Goal: Task Accomplishment & Management: Manage account settings

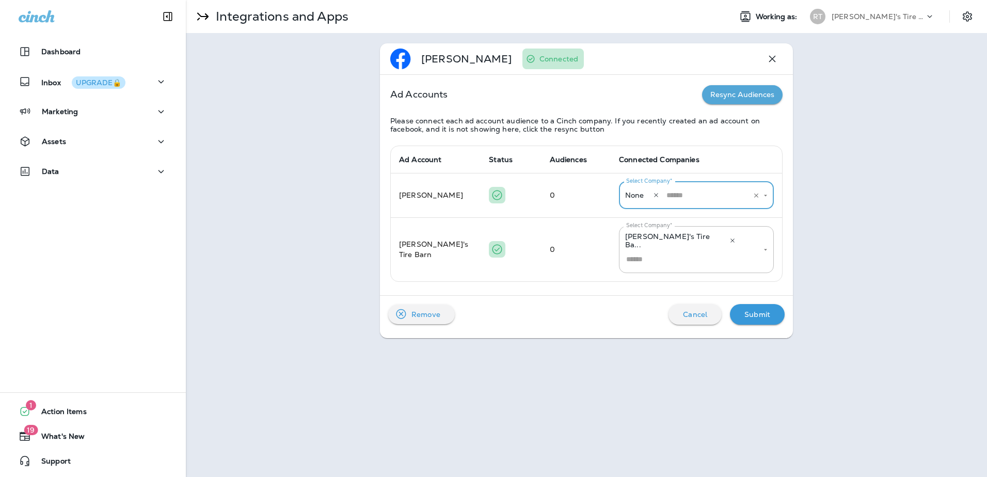
click at [745, 307] on div "Submit" at bounding box center [757, 314] width 38 height 14
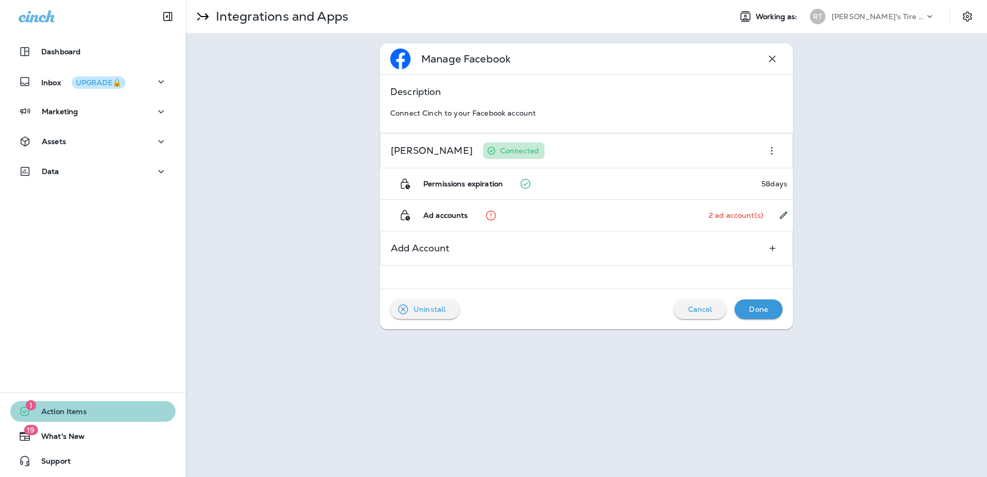
drag, startPoint x: 122, startPoint y: 402, endPoint x: 100, endPoint y: 377, distance: 32.9
click at [121, 402] on button "1 Action Items" at bounding box center [92, 411] width 165 height 21
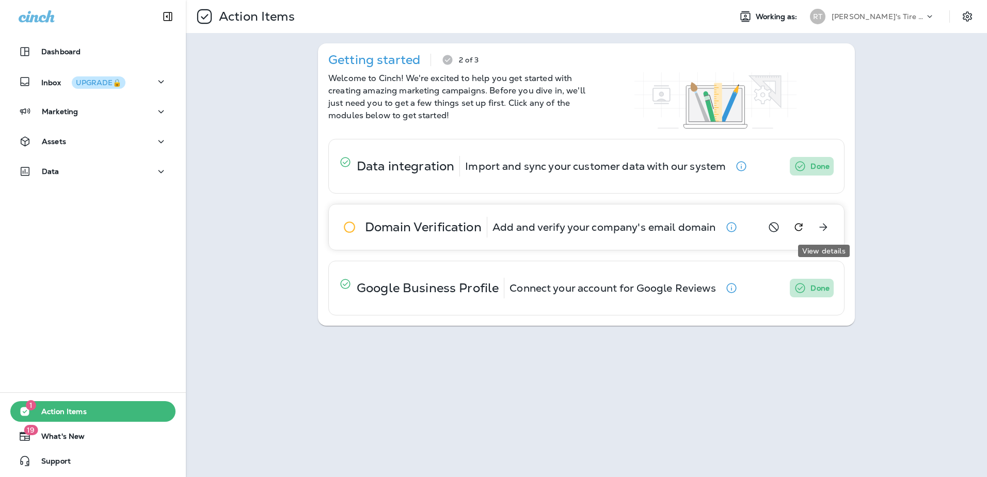
click at [820, 227] on icon "View details" at bounding box center [824, 228] width 8 height 8
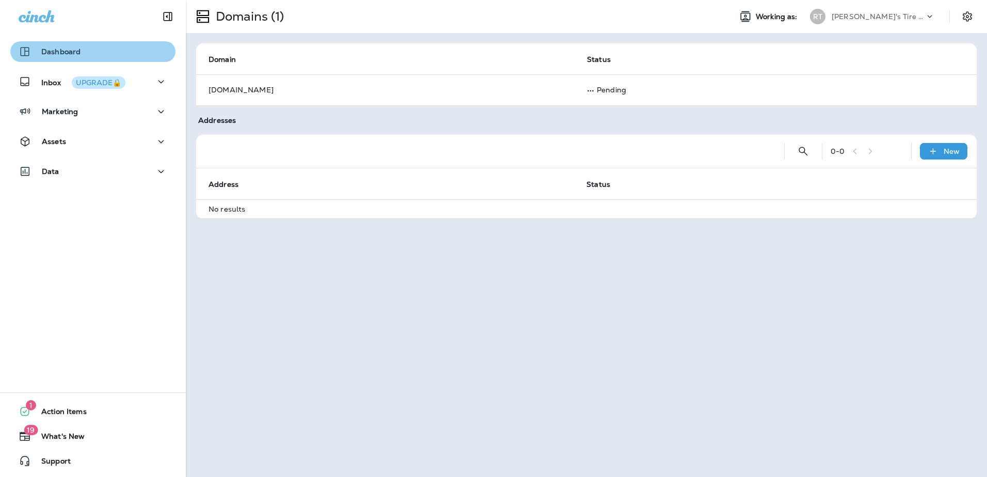
click at [103, 49] on div "Dashboard" at bounding box center [93, 51] width 149 height 12
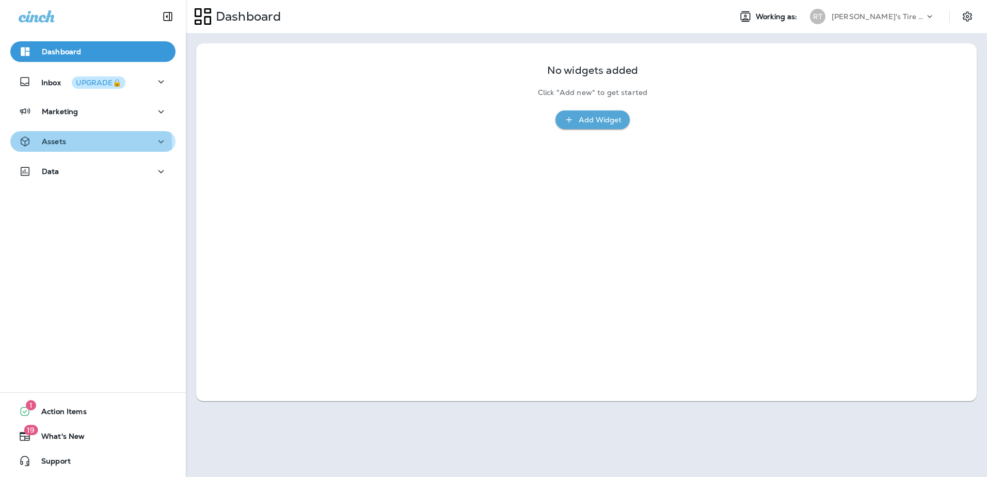
click at [49, 146] on div "Assets" at bounding box center [42, 141] width 47 height 13
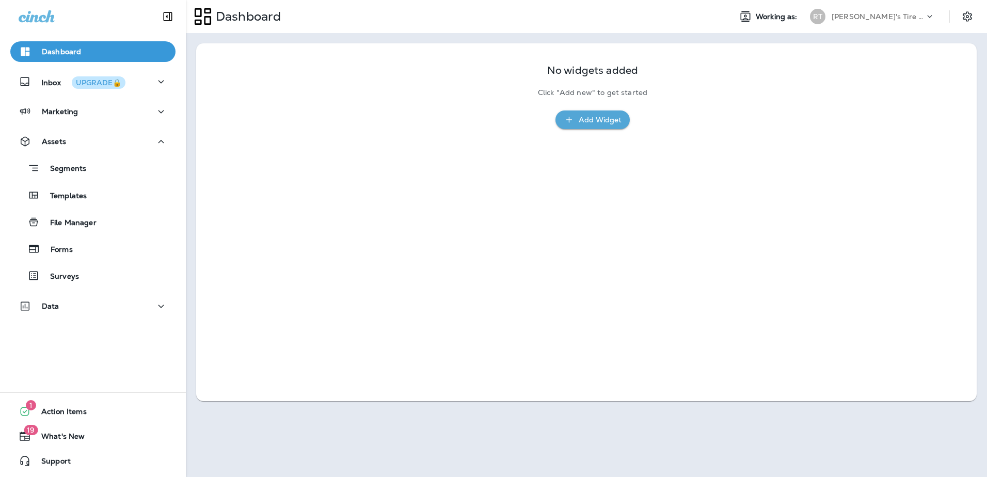
click at [88, 399] on div "1 Action Items 19 What's New Support" at bounding box center [93, 436] width 186 height 82
click at [95, 410] on button "1 Action Items" at bounding box center [92, 411] width 165 height 21
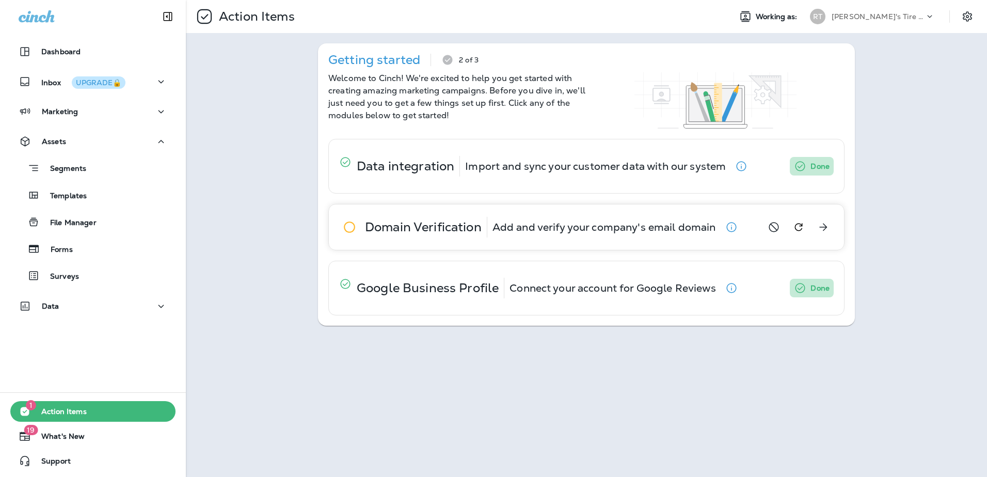
click at [559, 223] on p "Add and verify your company's email domain" at bounding box center [604, 227] width 224 height 8
click at [603, 170] on p "Import and sync your customer data with our system" at bounding box center [595, 166] width 261 height 8
click at [80, 49] on div "Dashboard" at bounding box center [93, 51] width 149 height 12
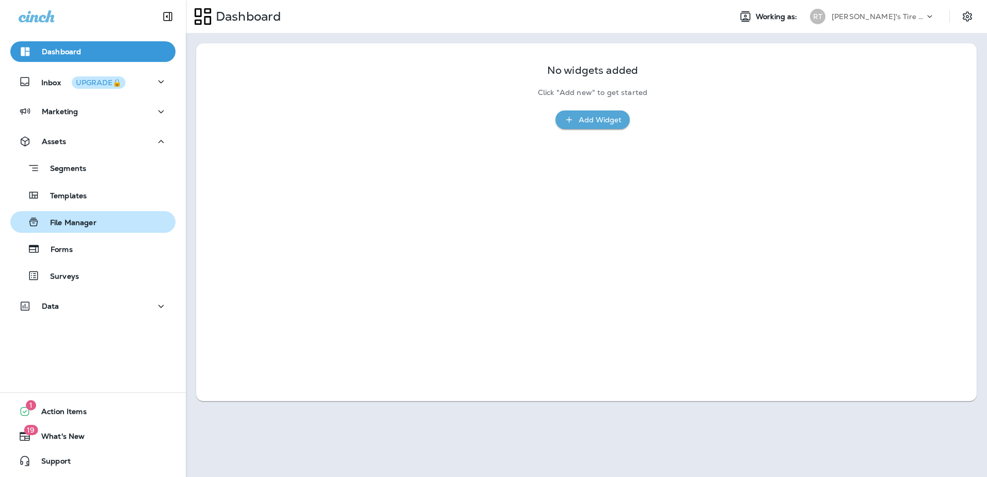
click at [106, 229] on div "File Manager" at bounding box center [92, 221] width 157 height 15
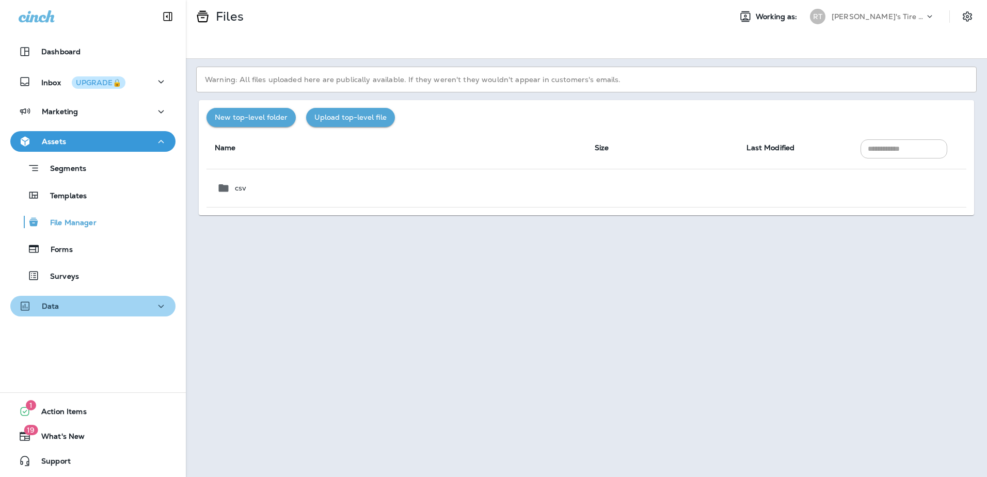
click at [95, 307] on div "Data" at bounding box center [93, 306] width 149 height 13
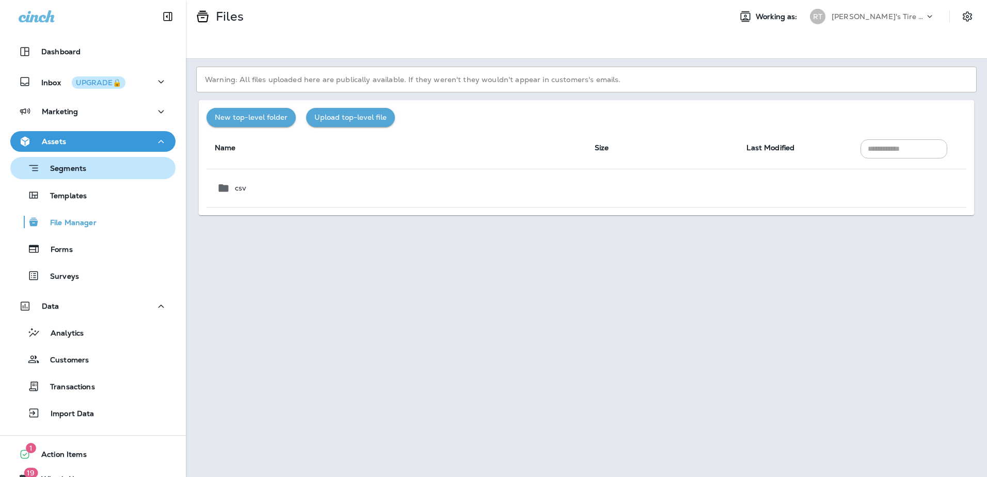
click at [109, 169] on div "Segments" at bounding box center [92, 168] width 157 height 16
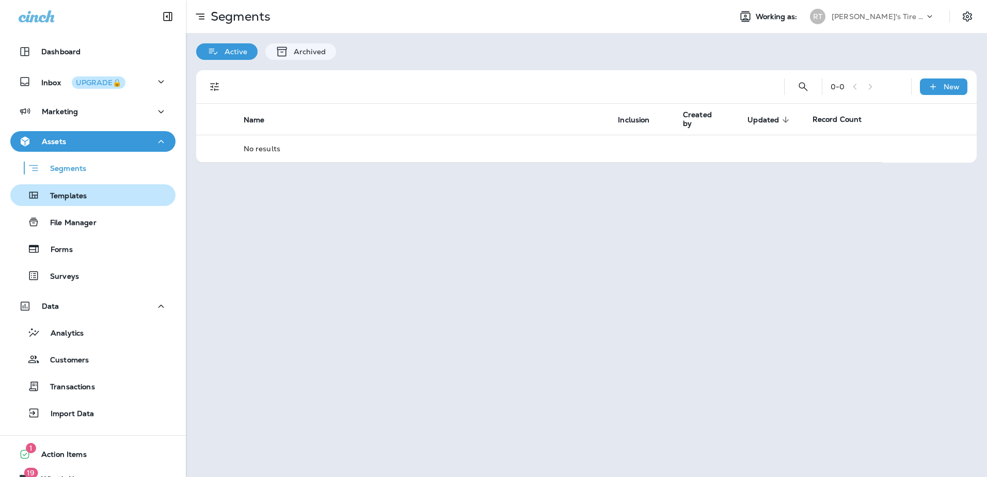
click at [104, 192] on div "Templates" at bounding box center [92, 194] width 157 height 15
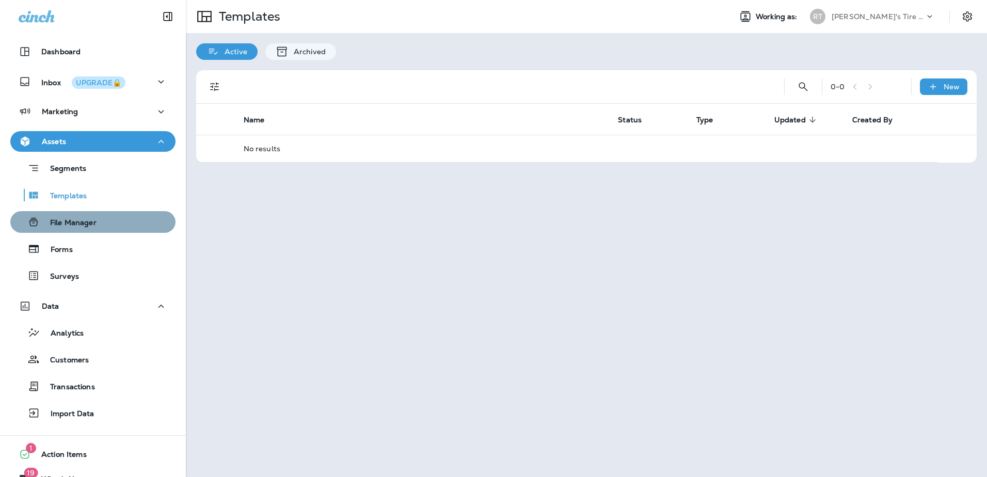
click at [103, 219] on div "File Manager" at bounding box center [92, 221] width 157 height 15
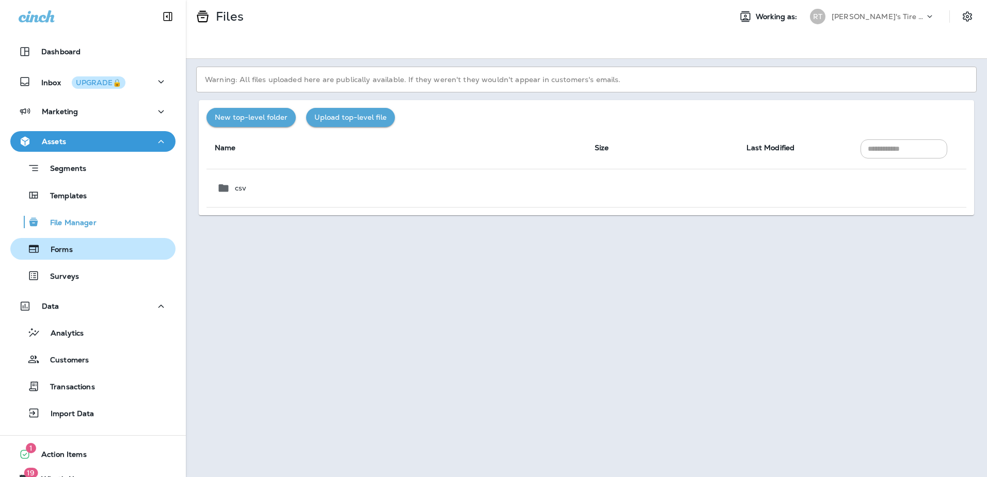
click at [100, 255] on div "Forms" at bounding box center [92, 248] width 157 height 15
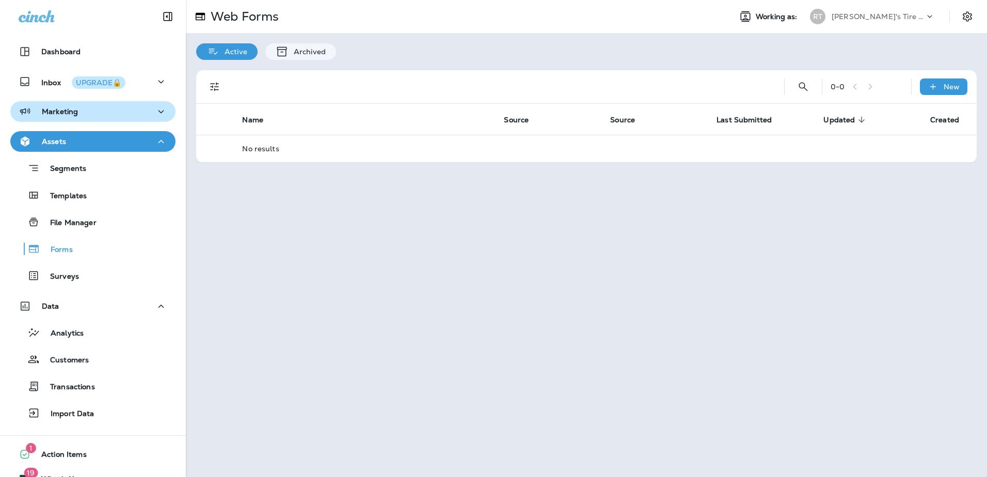
click at [84, 113] on div "Marketing" at bounding box center [93, 111] width 149 height 13
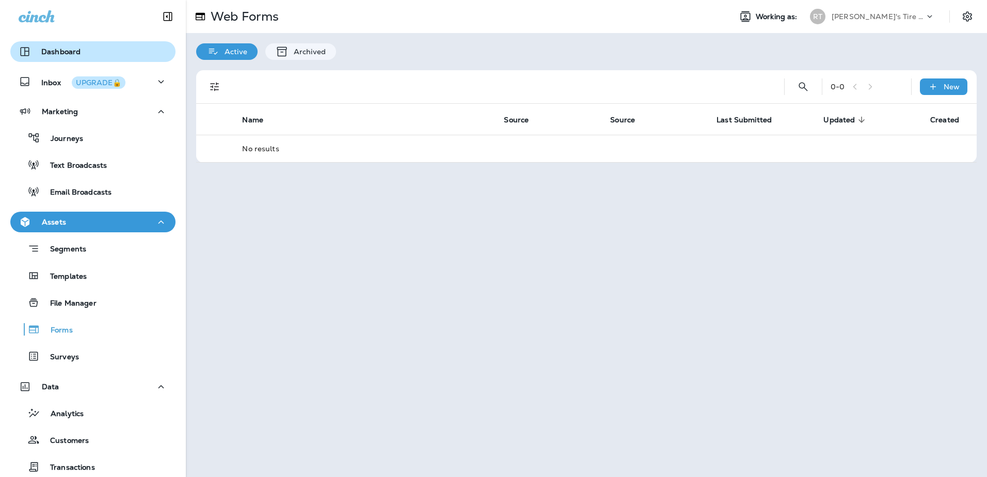
click at [140, 51] on div "Dashboard" at bounding box center [93, 51] width 149 height 12
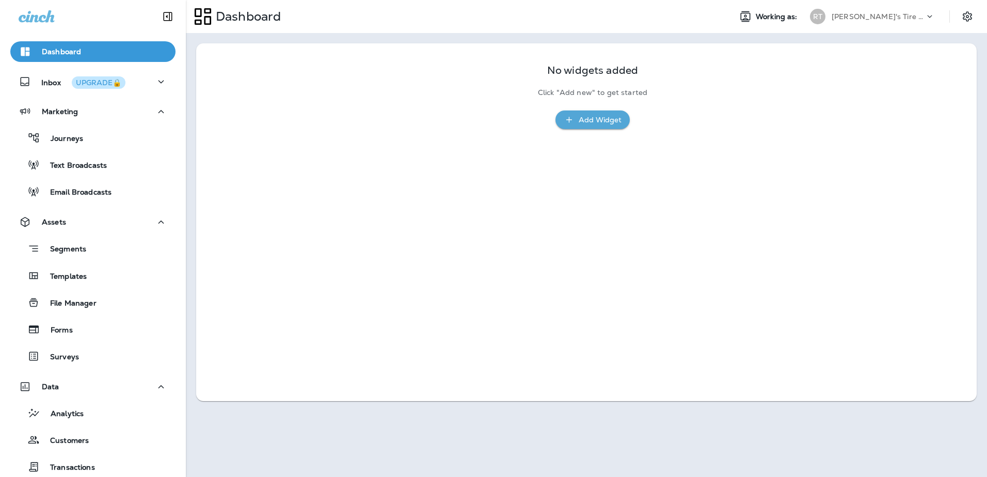
click at [875, 15] on p "[PERSON_NAME]'s Tire Barn" at bounding box center [878, 16] width 93 height 8
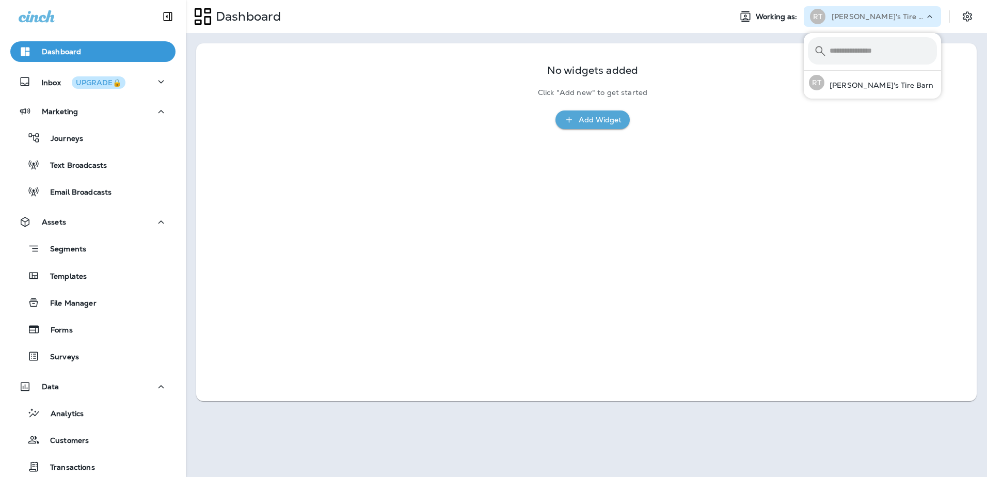
click at [921, 12] on div "[PERSON_NAME]'s Tire Barn" at bounding box center [878, 16] width 93 height 15
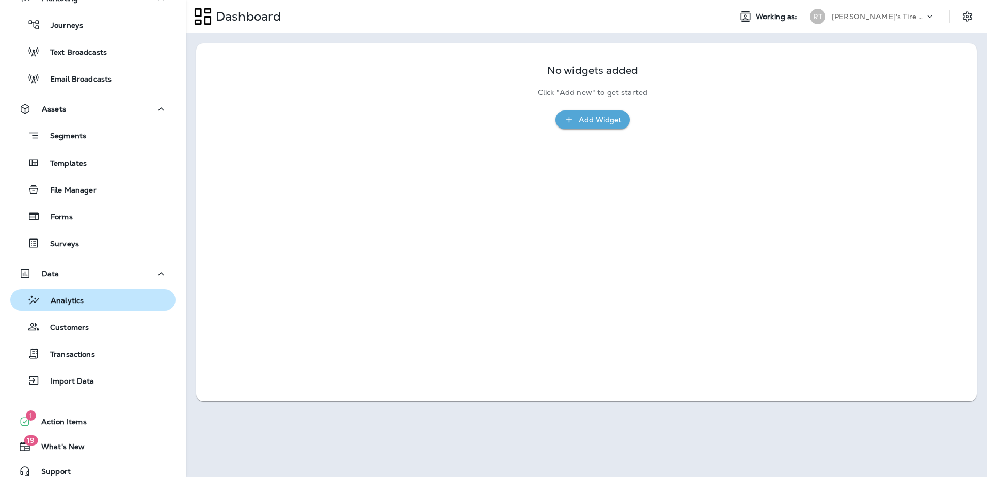
scroll to position [123, 0]
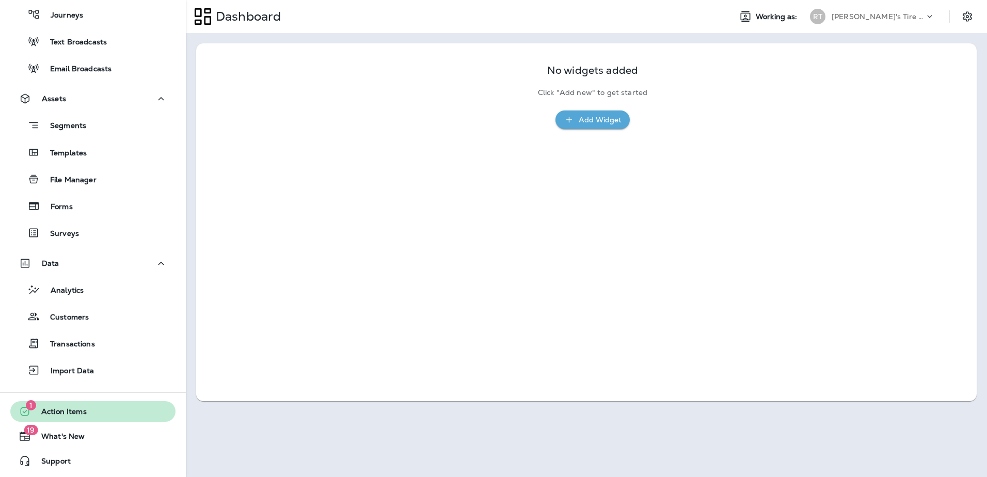
click at [75, 403] on button "1 Action Items" at bounding box center [92, 411] width 165 height 21
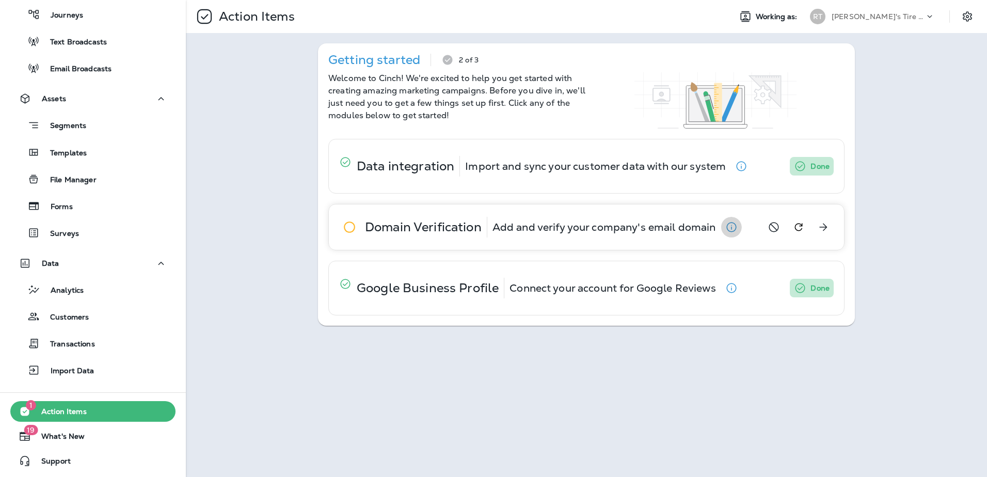
click at [732, 232] on icon "button" at bounding box center [731, 227] width 12 height 12
click at [822, 230] on icon "View details" at bounding box center [823, 227] width 12 height 12
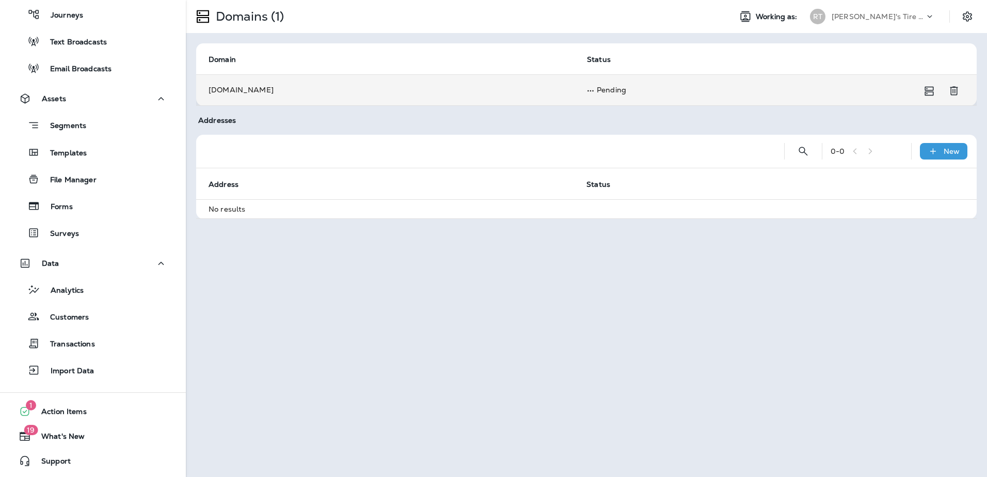
click at [595, 91] on td "Pending" at bounding box center [763, 89] width 377 height 31
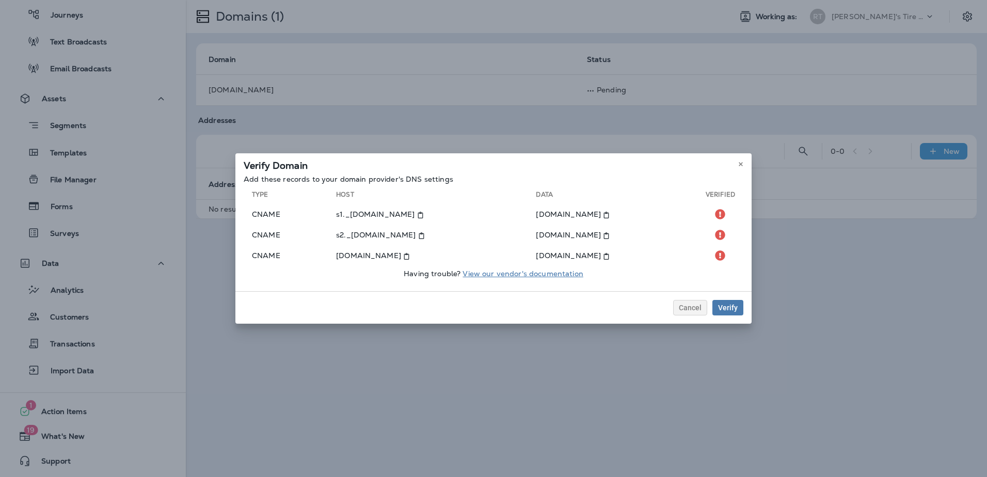
click at [563, 273] on link "View our vendor's documentation" at bounding box center [523, 273] width 120 height 9
